Goal: Transaction & Acquisition: Purchase product/service

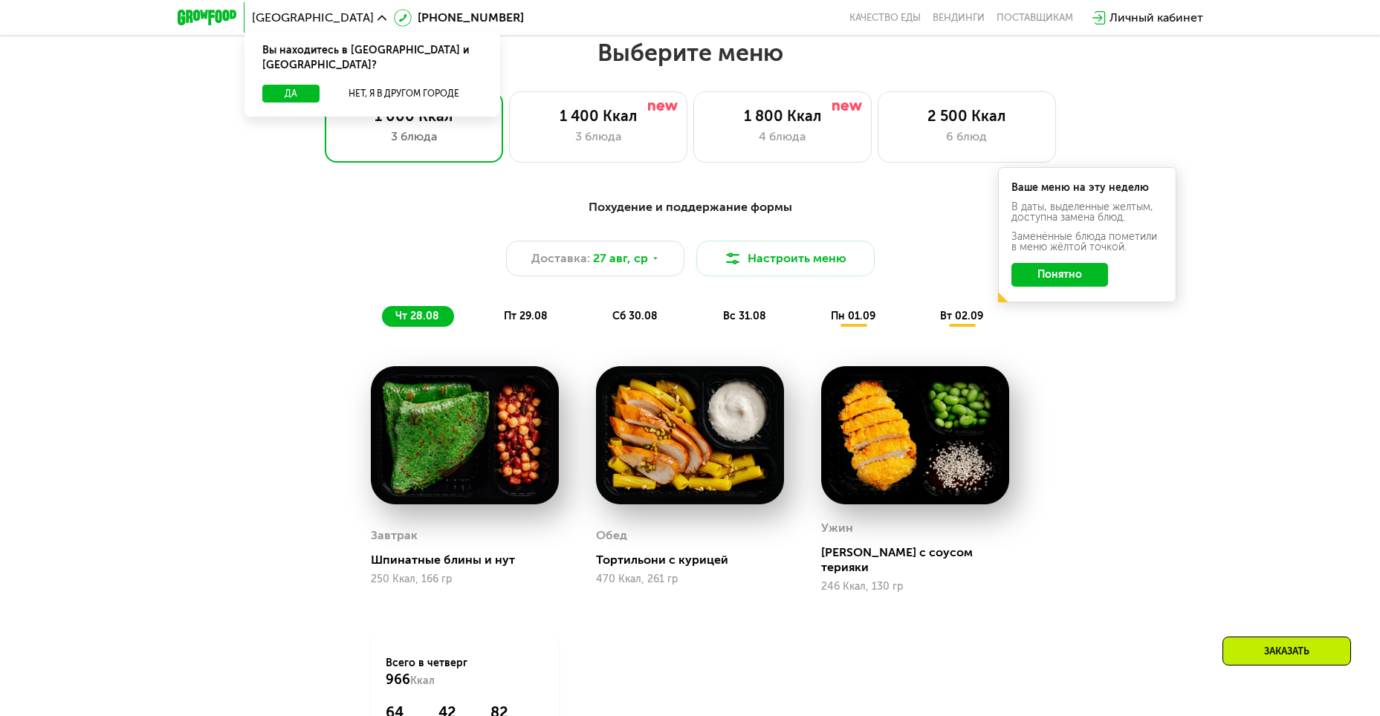
scroll to position [926, 0]
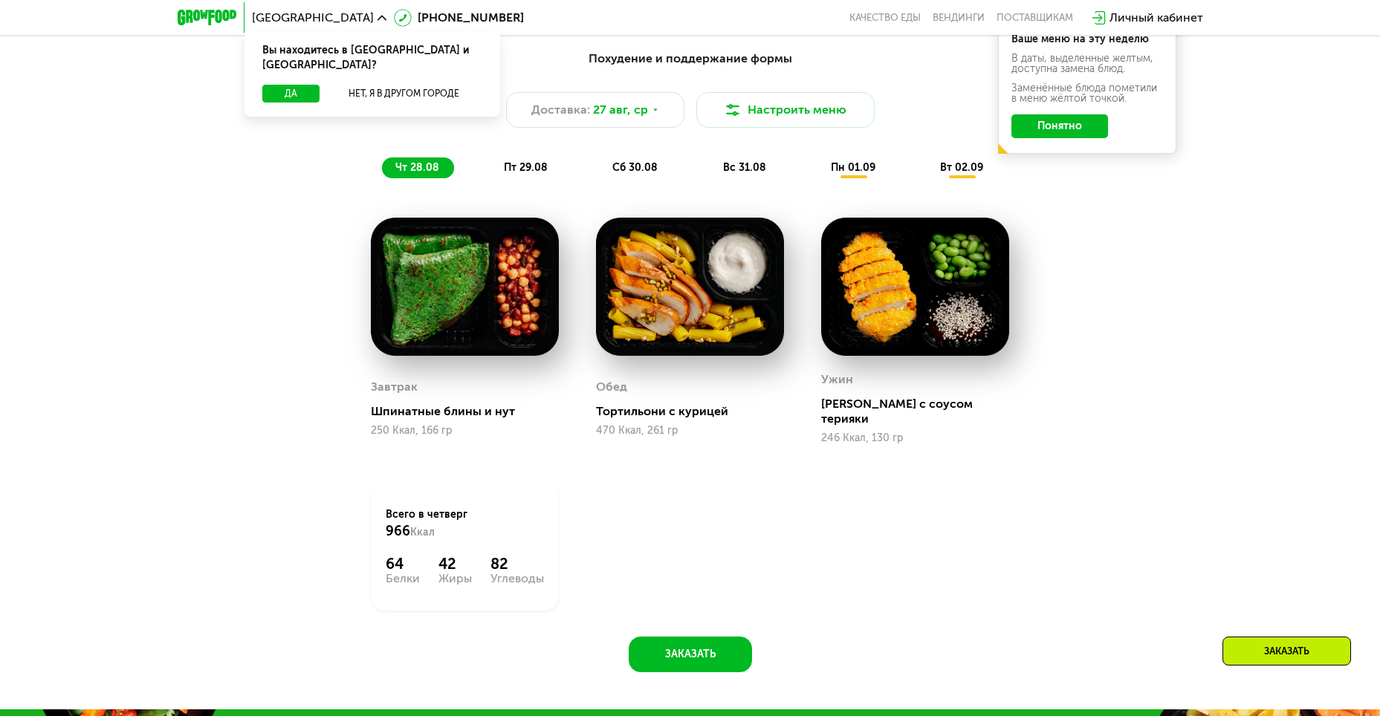
click at [521, 171] on span "пт 29.08" at bounding box center [526, 167] width 44 height 13
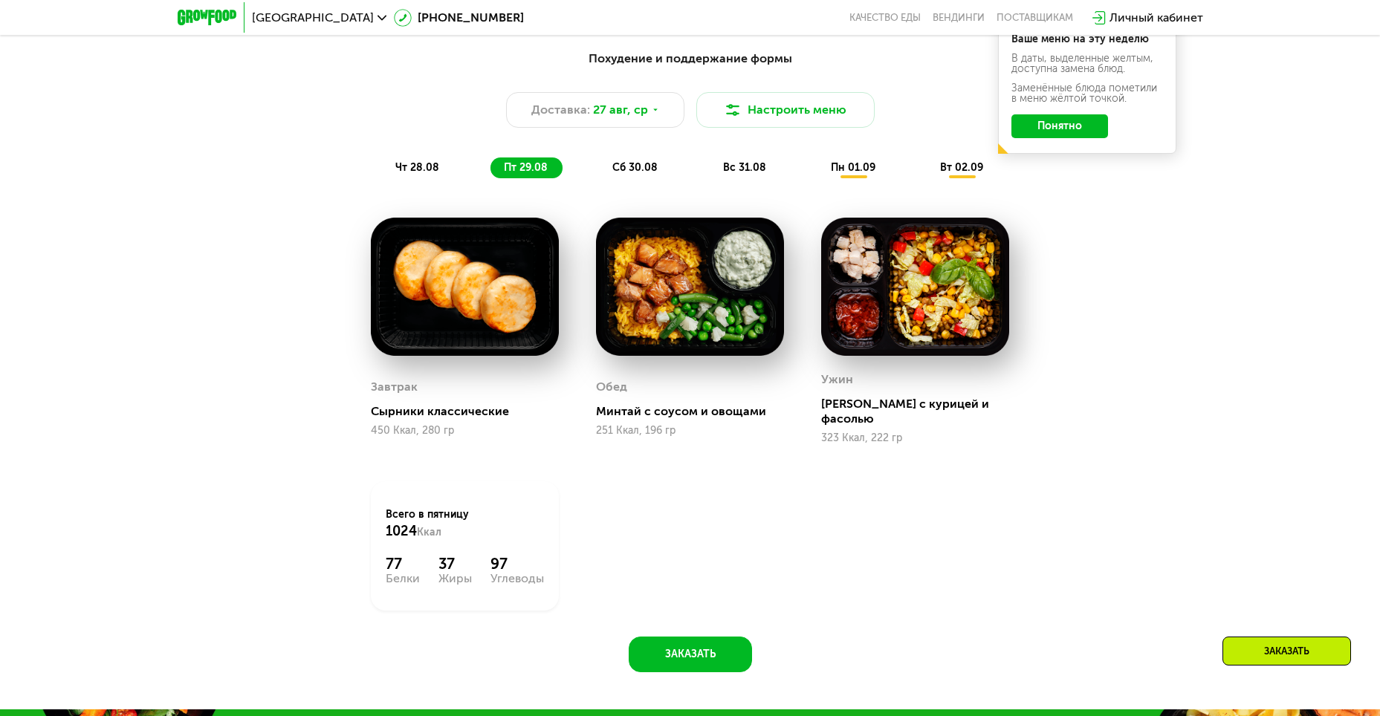
click at [641, 172] on span "сб 30.08" at bounding box center [634, 167] width 45 height 13
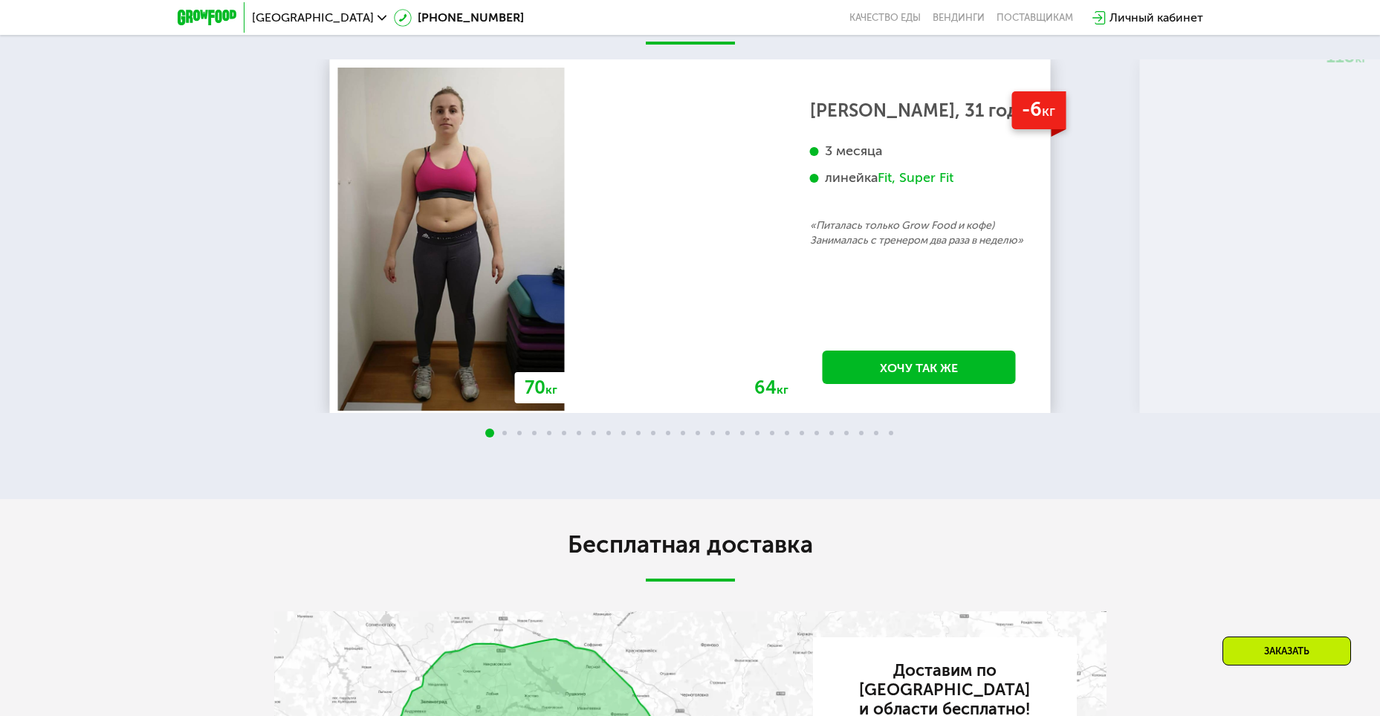
scroll to position [2709, 0]
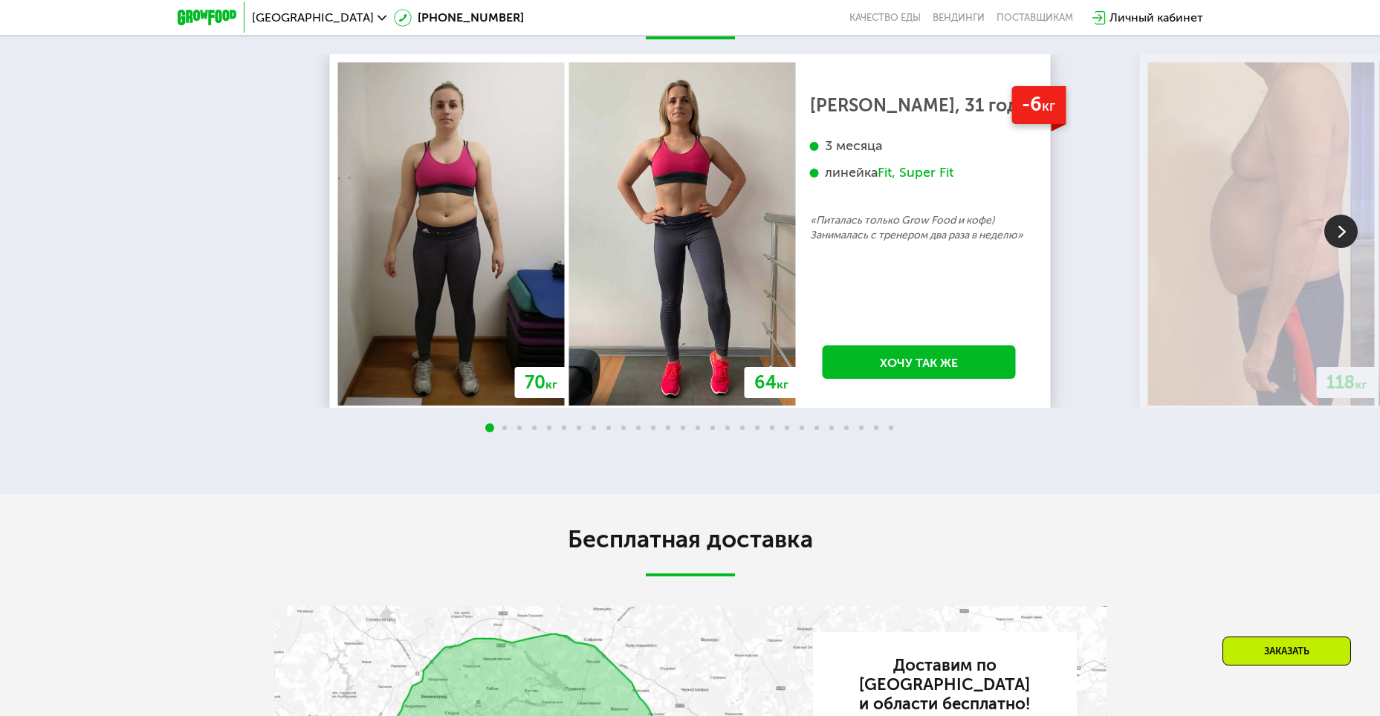
click at [1341, 248] on img at bounding box center [1340, 231] width 33 height 33
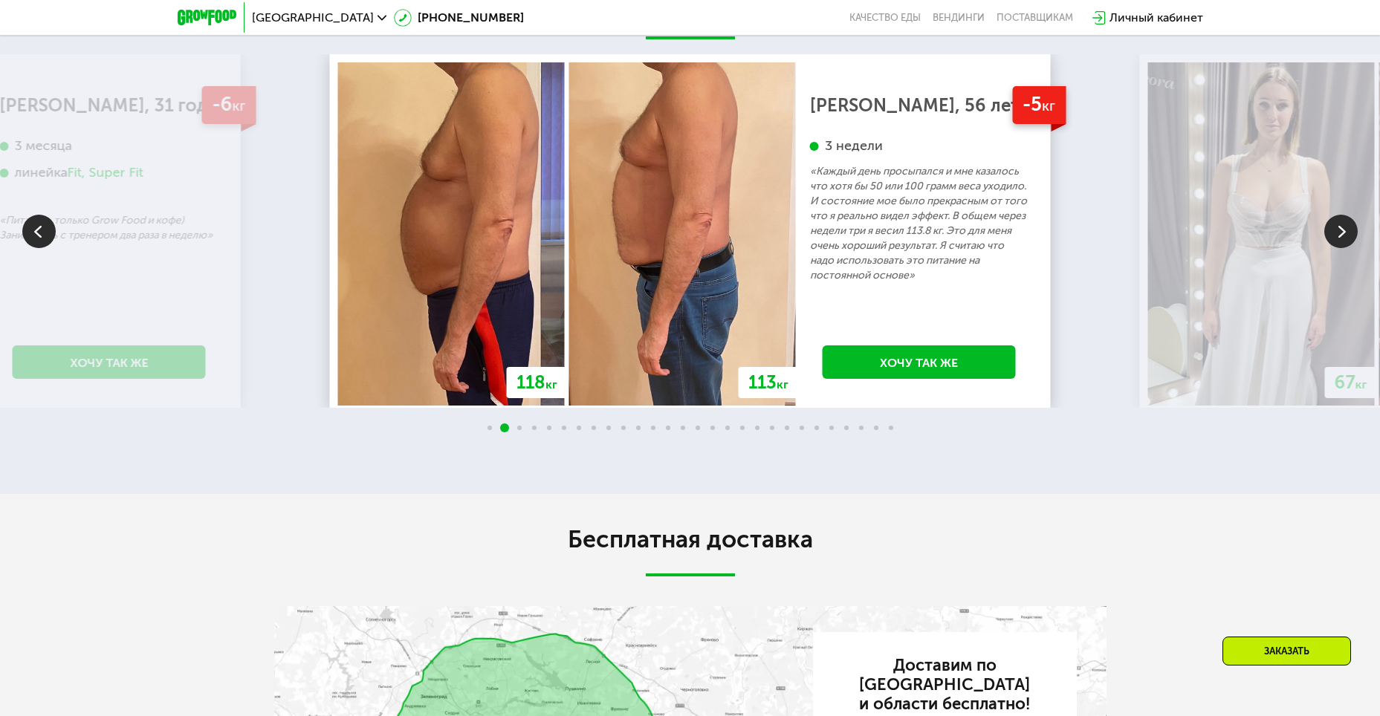
click at [1334, 248] on img at bounding box center [1340, 231] width 33 height 33
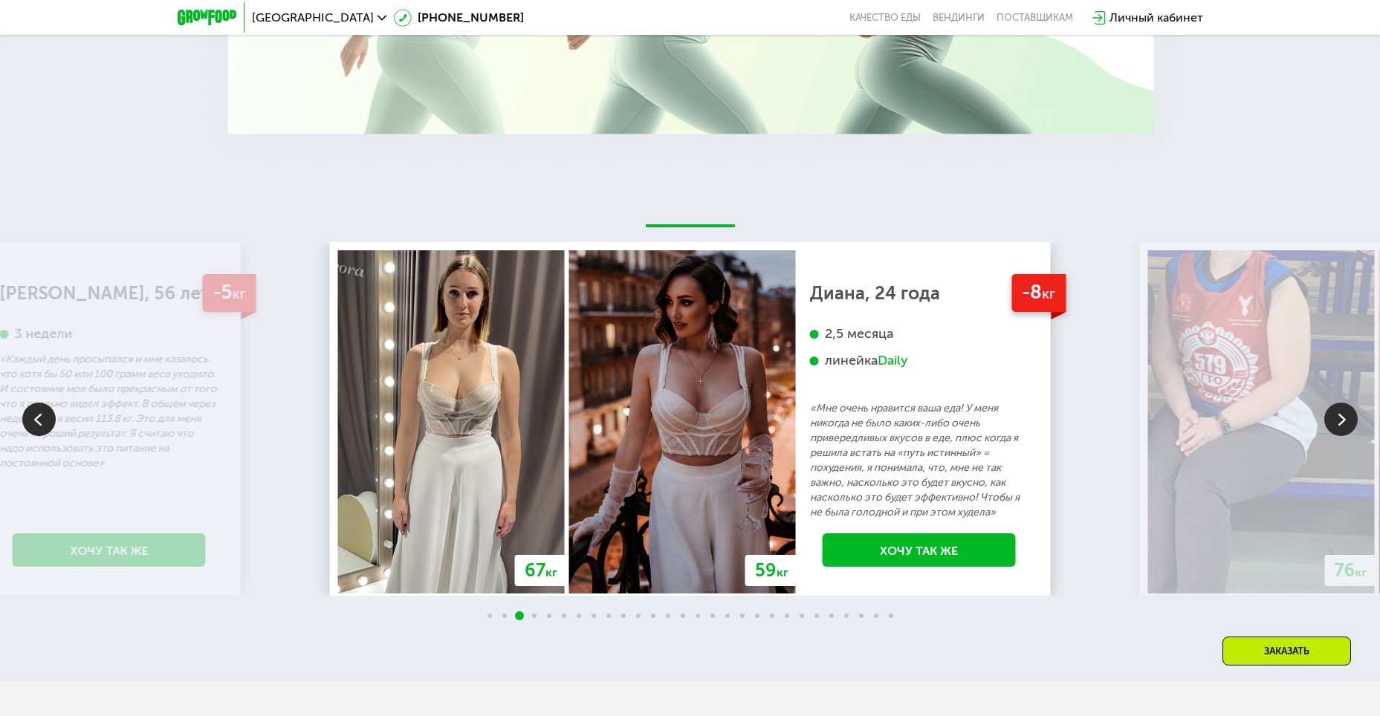
scroll to position [2670, 0]
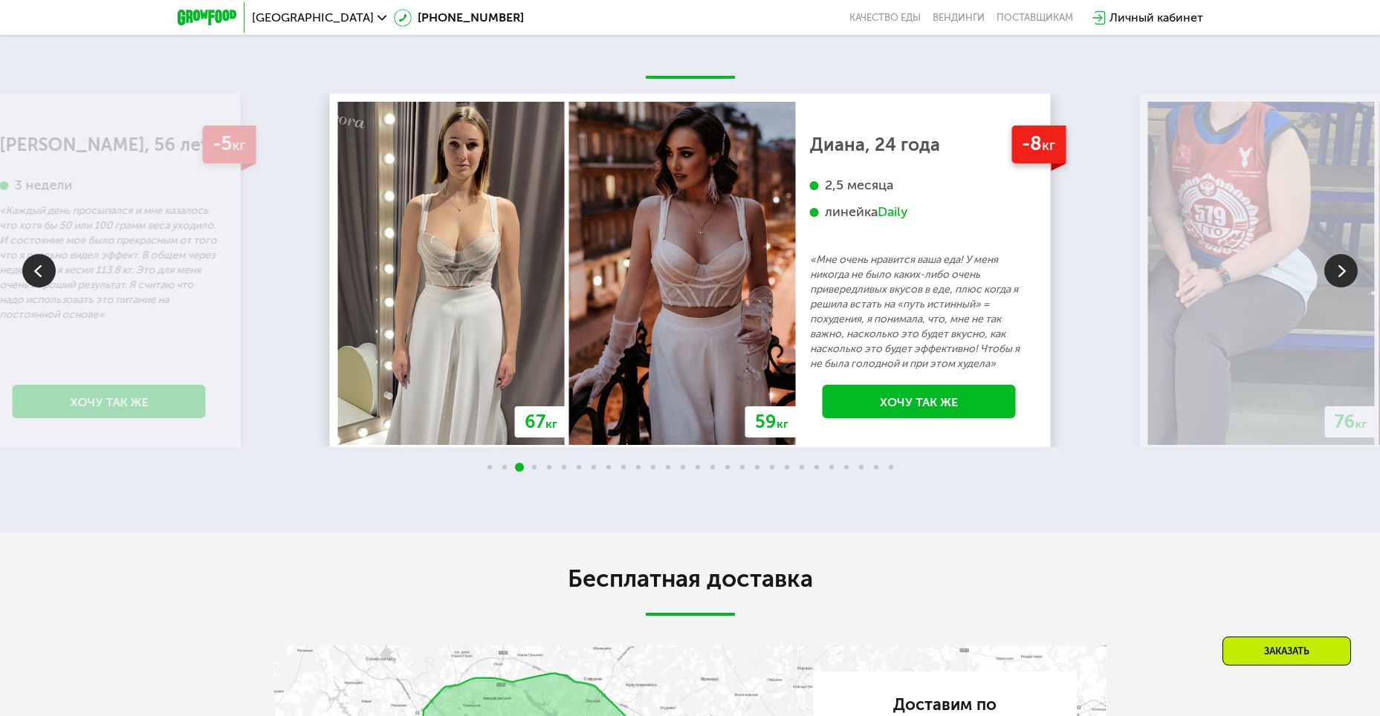
click at [1337, 288] on img at bounding box center [1340, 270] width 33 height 33
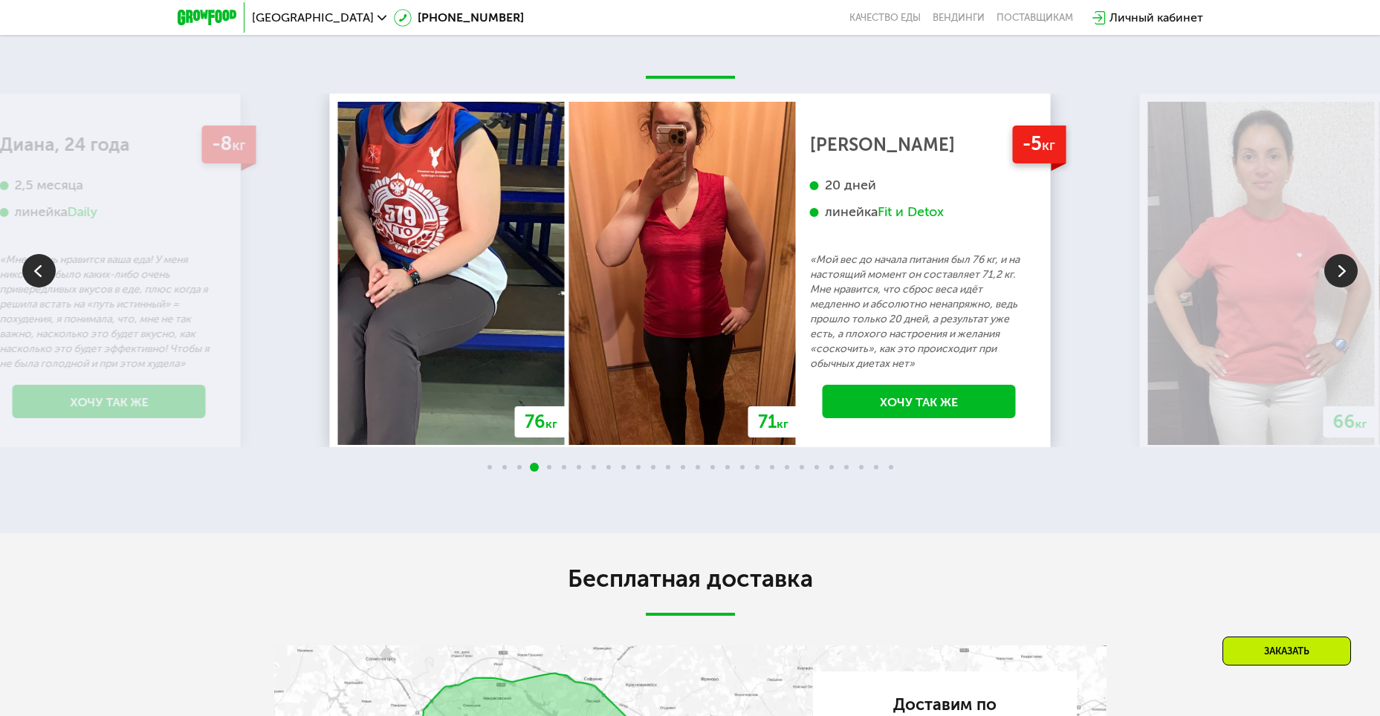
click at [1335, 288] on img at bounding box center [1340, 270] width 33 height 33
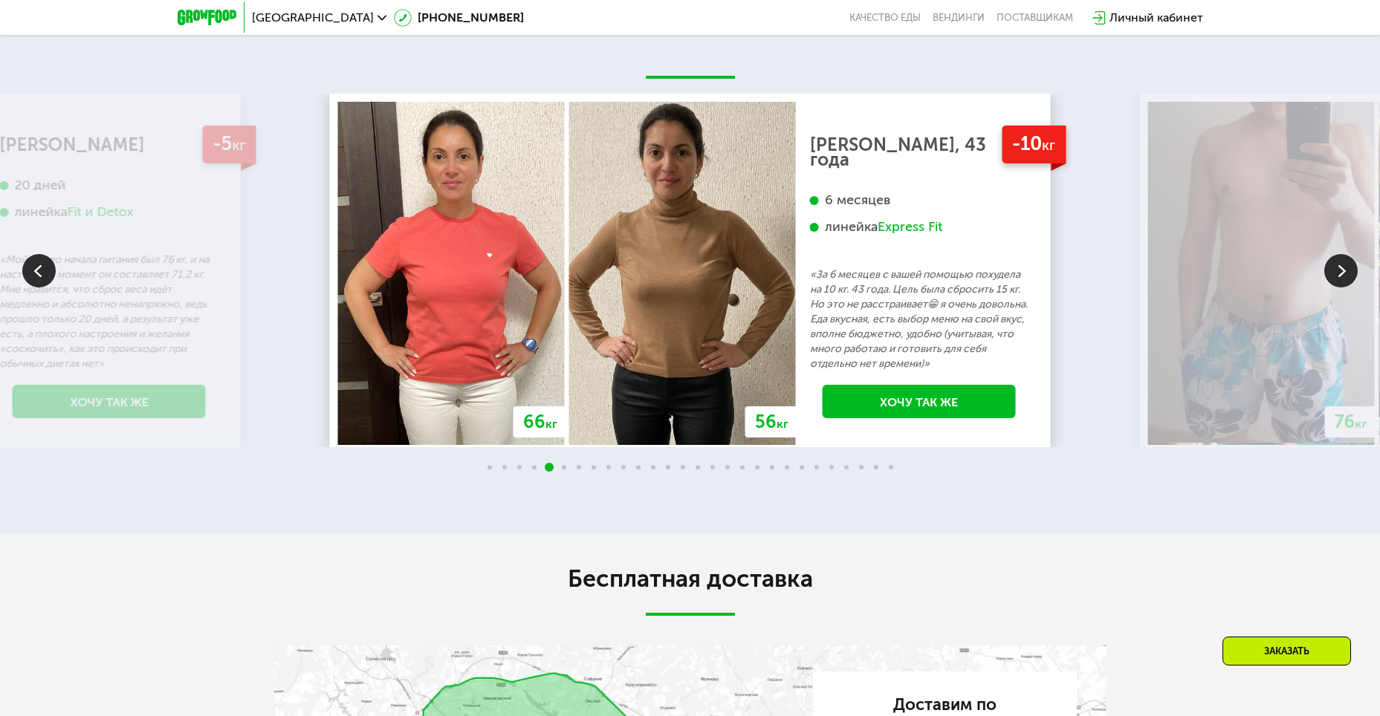
click at [1338, 288] on img at bounding box center [1340, 270] width 33 height 33
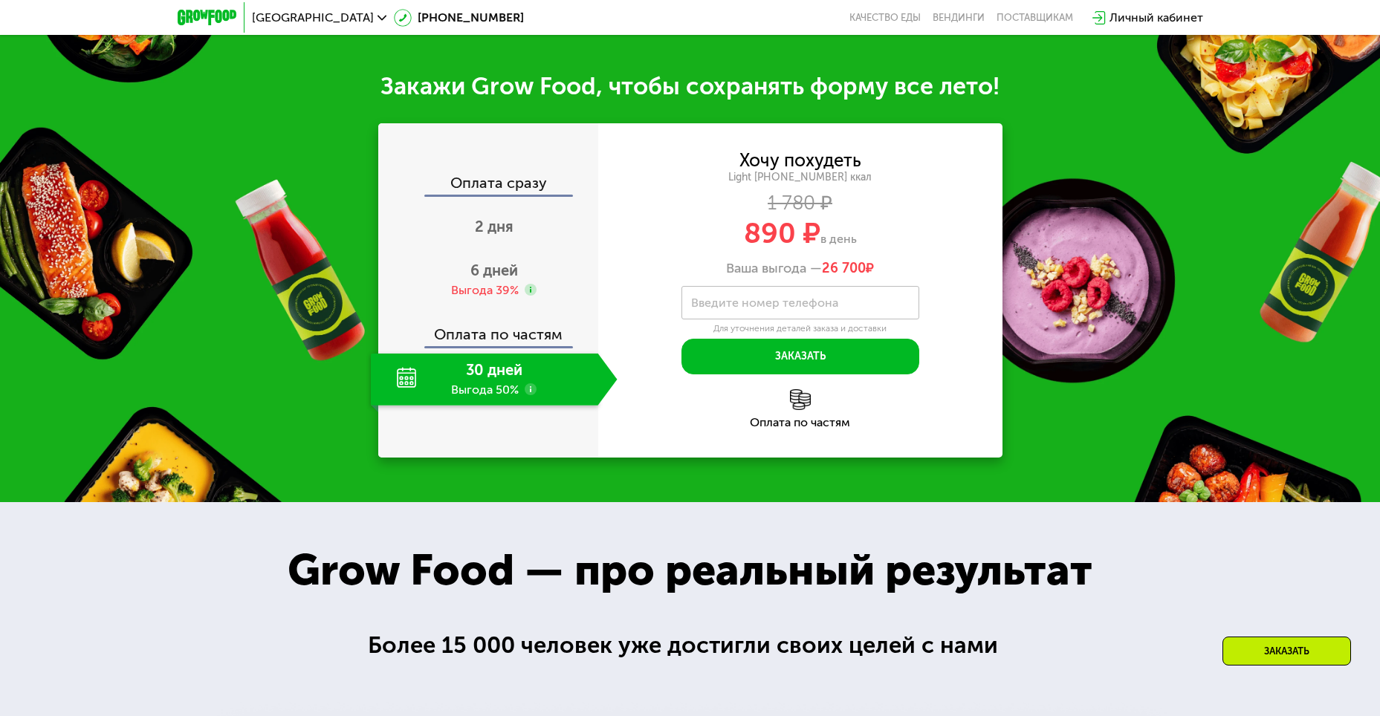
scroll to position [1481, 0]
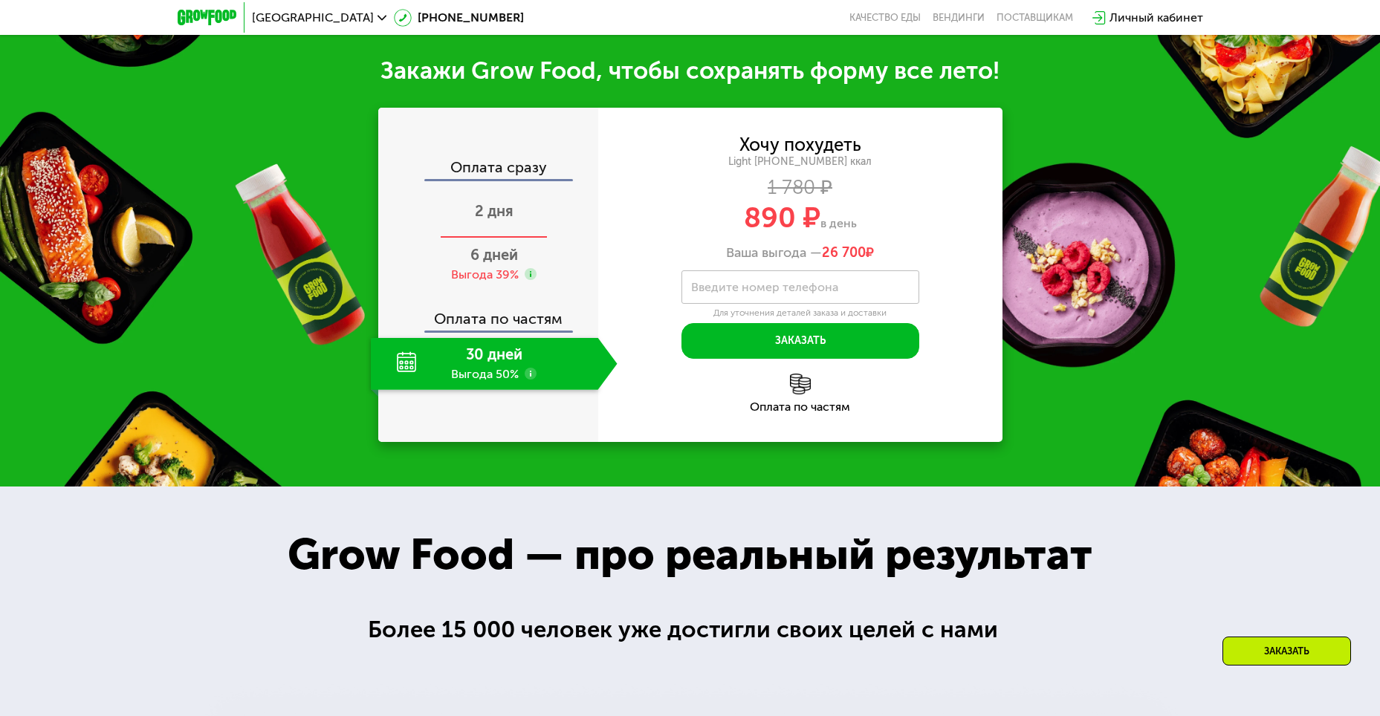
click at [493, 220] on span "2 дня" at bounding box center [494, 211] width 39 height 18
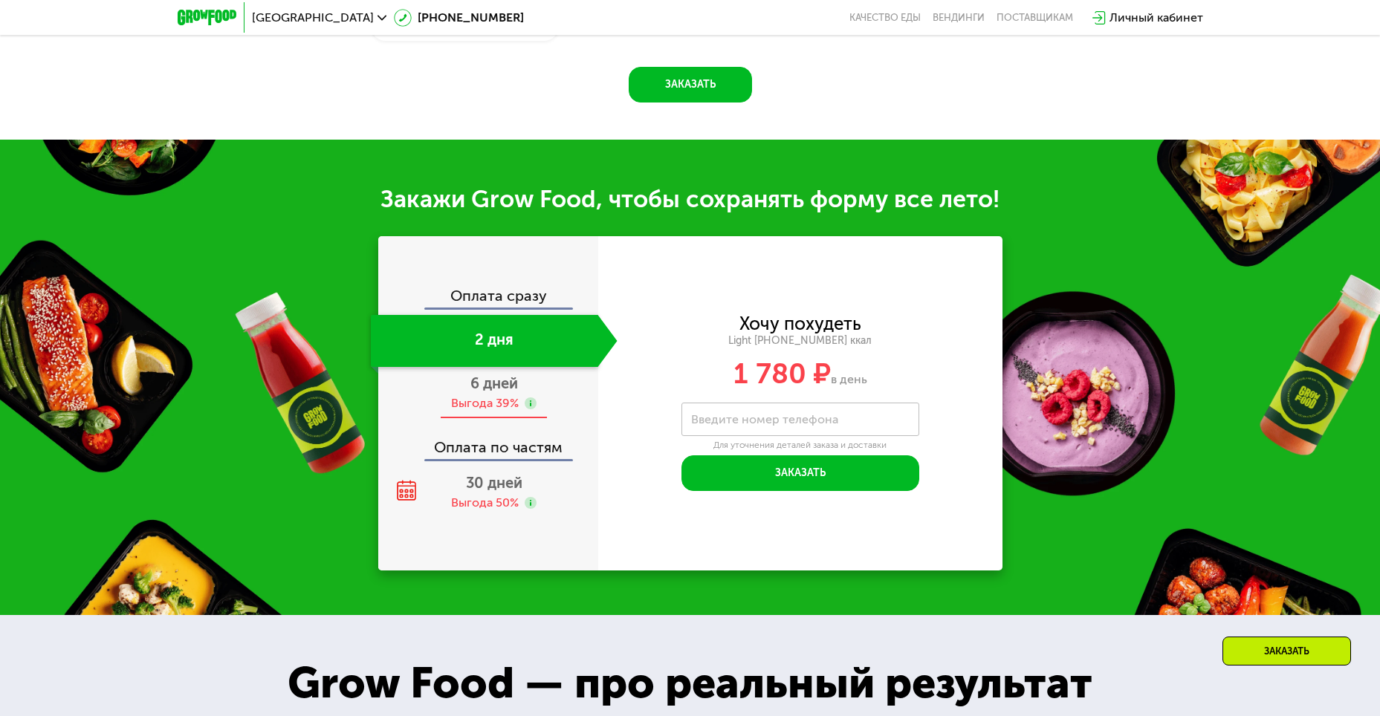
click at [492, 401] on div "Выгода 39%" at bounding box center [485, 403] width 68 height 16
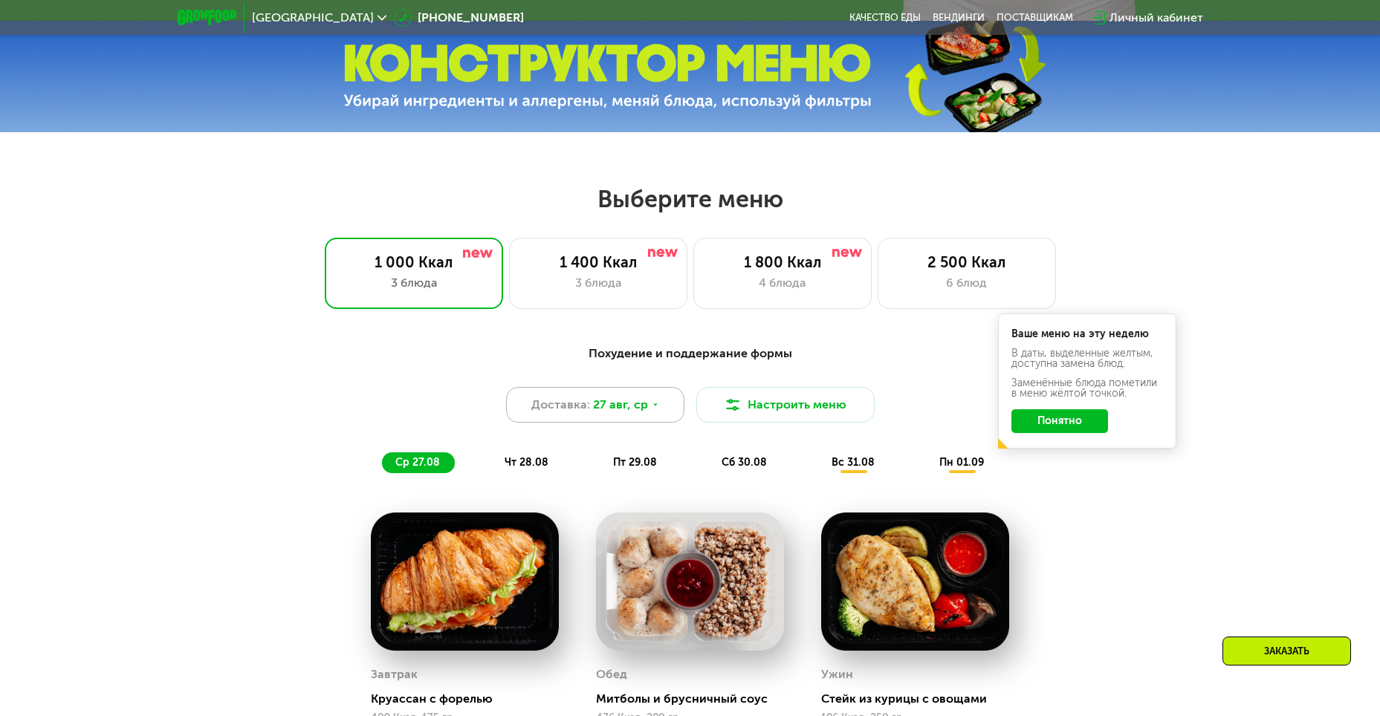
scroll to position [664, 0]
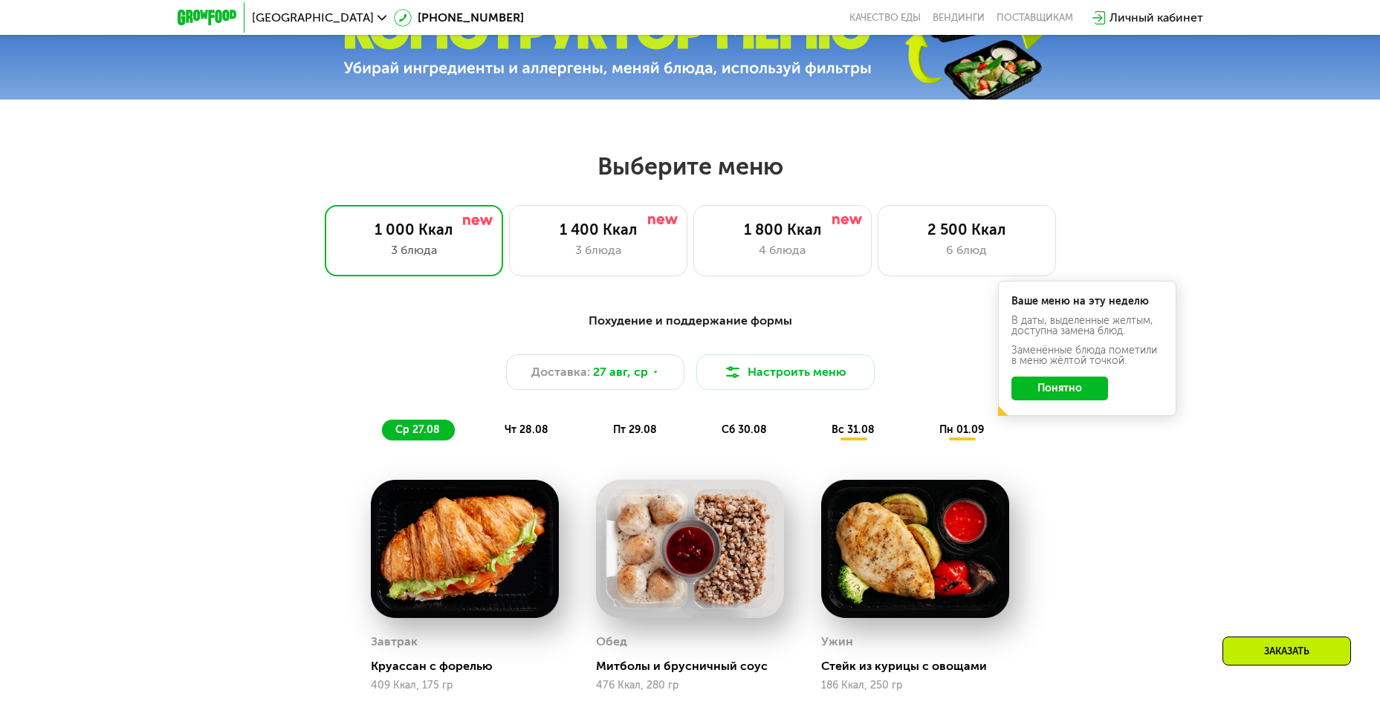
click at [647, 430] on span "пт 29.08" at bounding box center [635, 430] width 44 height 13
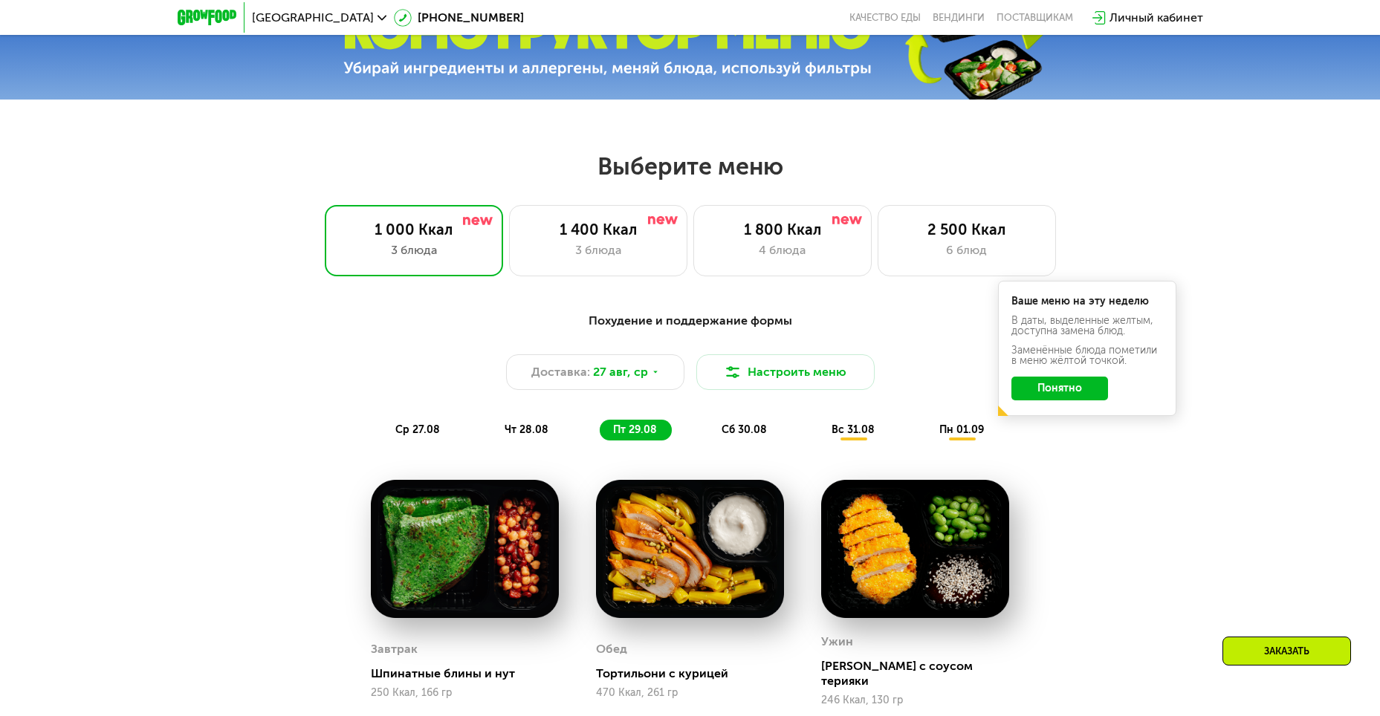
click at [818, 441] on div "сб 30.08" at bounding box center [853, 430] width 71 height 21
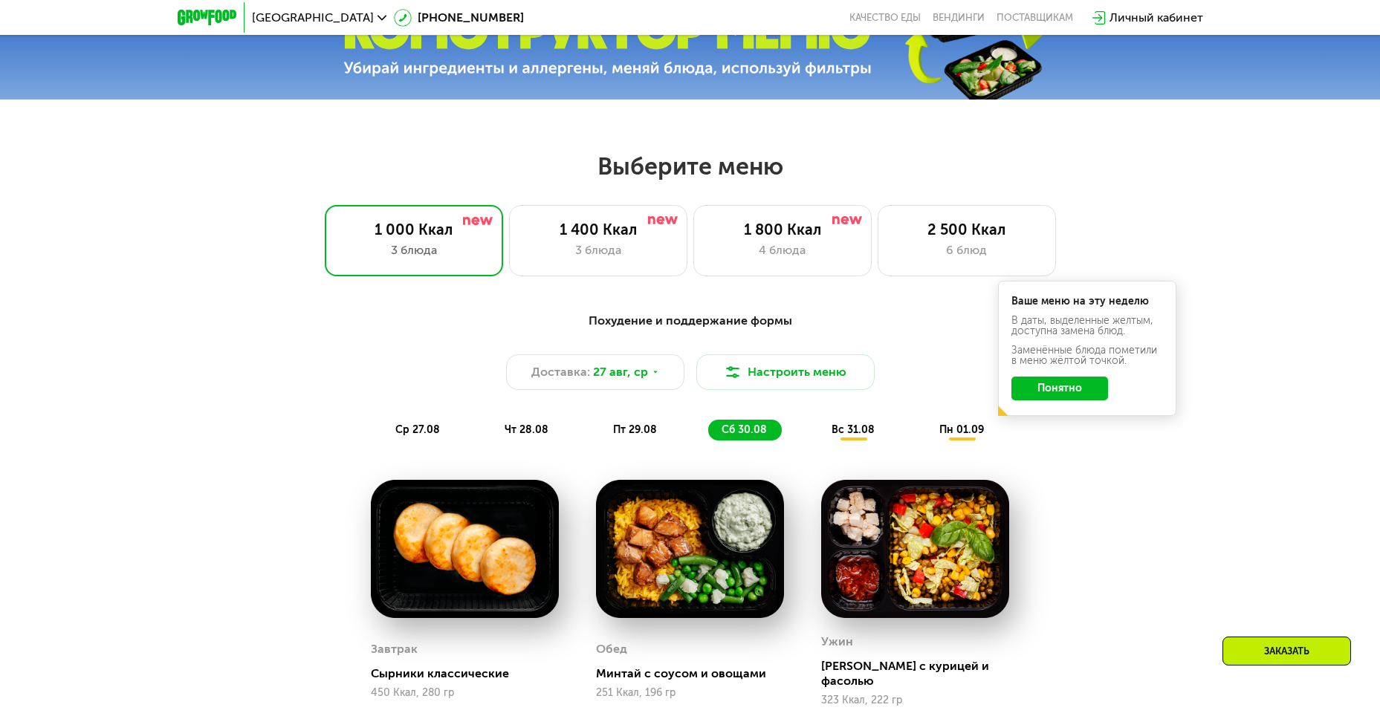
click at [862, 446] on div "Похудение и поддержание формы Доставка: 27 авг, ср Настроить меню ср 27.08 чт 2…" at bounding box center [690, 376] width 898 height 146
click at [949, 435] on span "пн 01.09" at bounding box center [961, 430] width 45 height 13
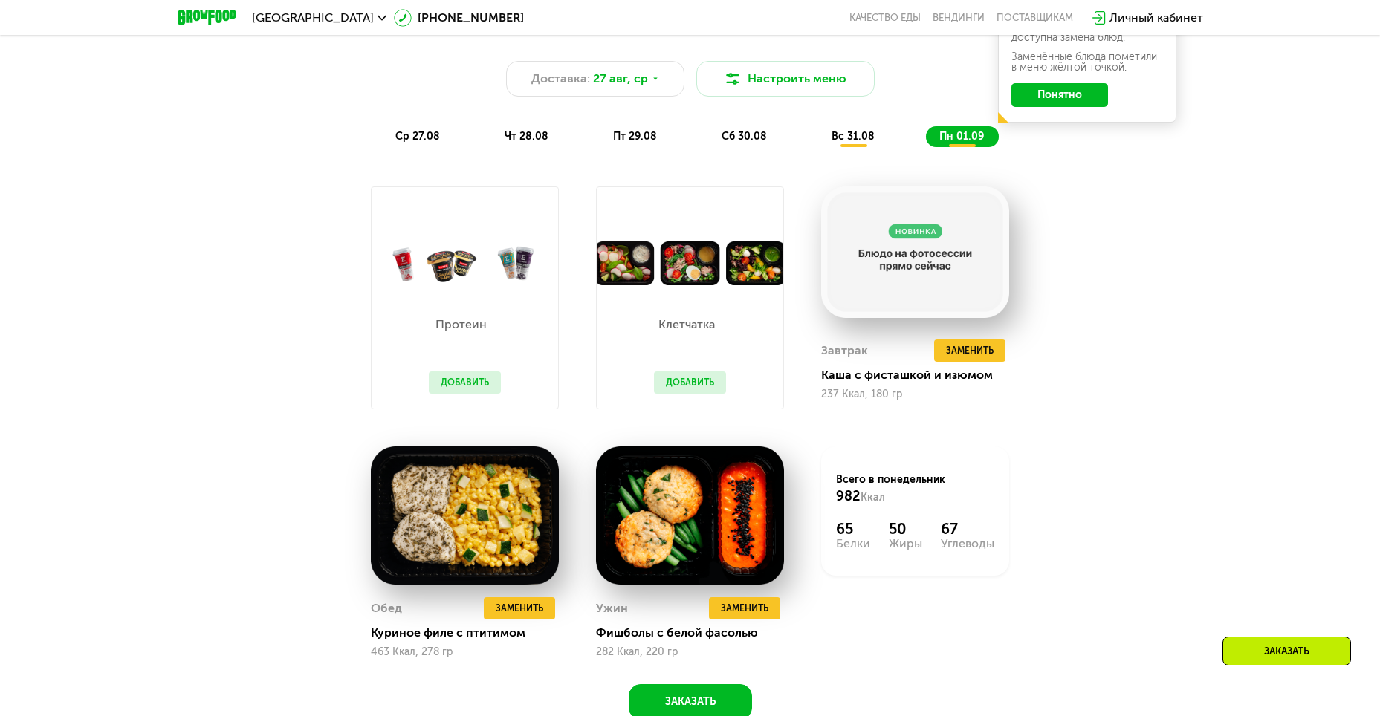
scroll to position [961, 0]
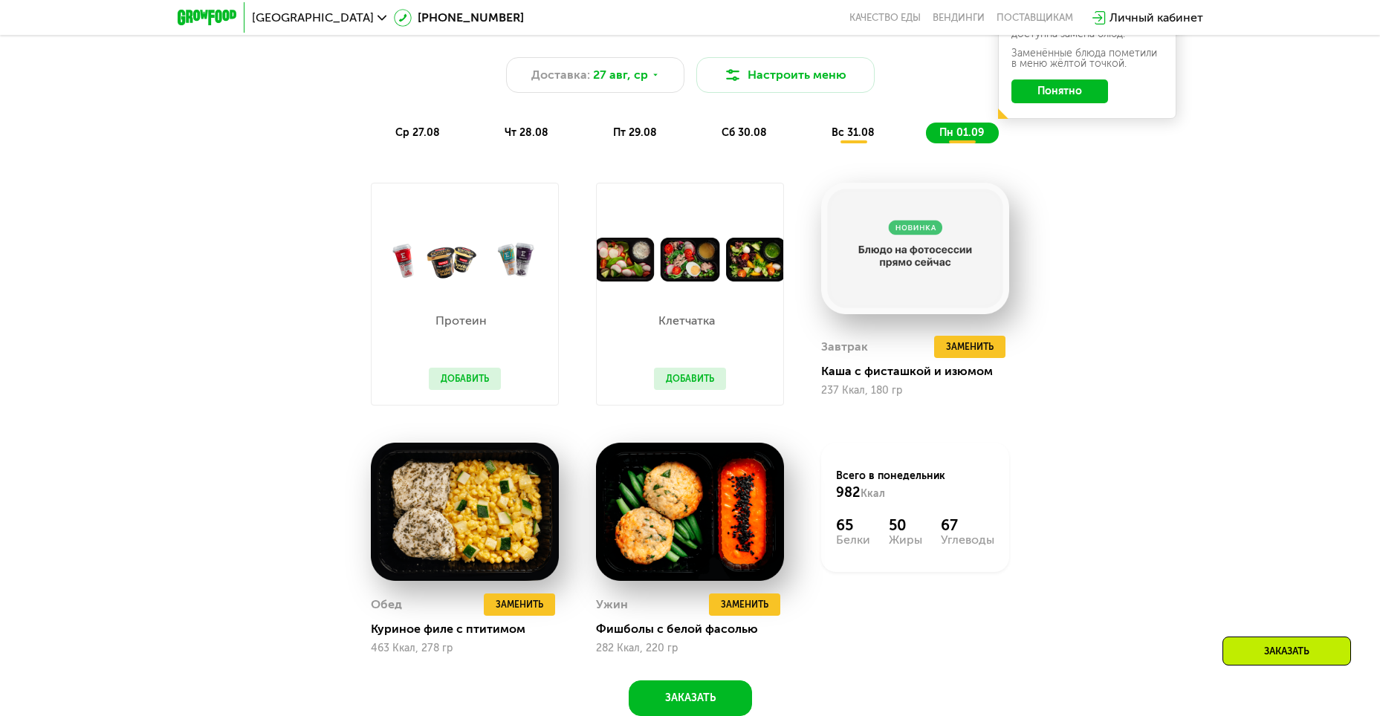
click at [1043, 229] on div "Похудение и поддержание формы Доставка: [DATE] Настроить меню ср 27.08 чт 28.08…" at bounding box center [690, 361] width 915 height 710
click at [926, 130] on div "вс 31.08" at bounding box center [962, 133] width 73 height 21
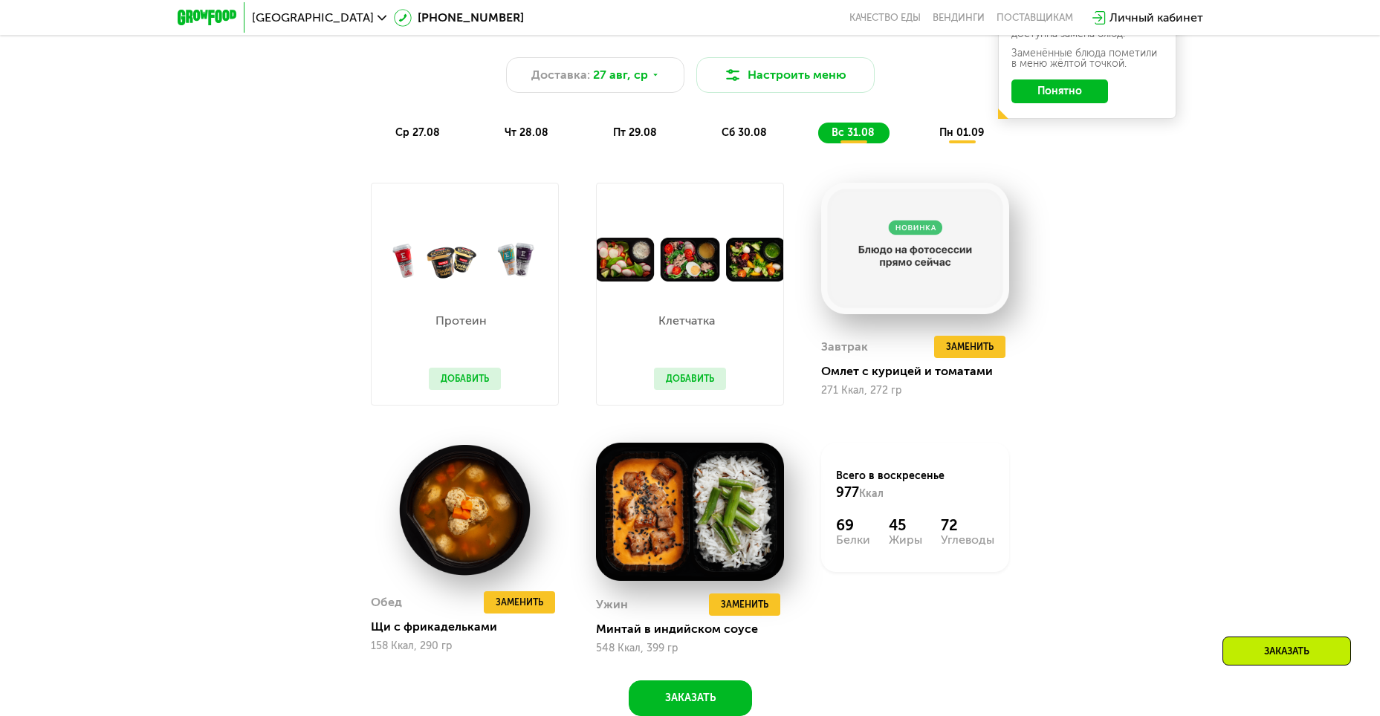
click at [523, 135] on span "чт 28.08" at bounding box center [527, 132] width 44 height 13
